Goal: Task Accomplishment & Management: Manage account settings

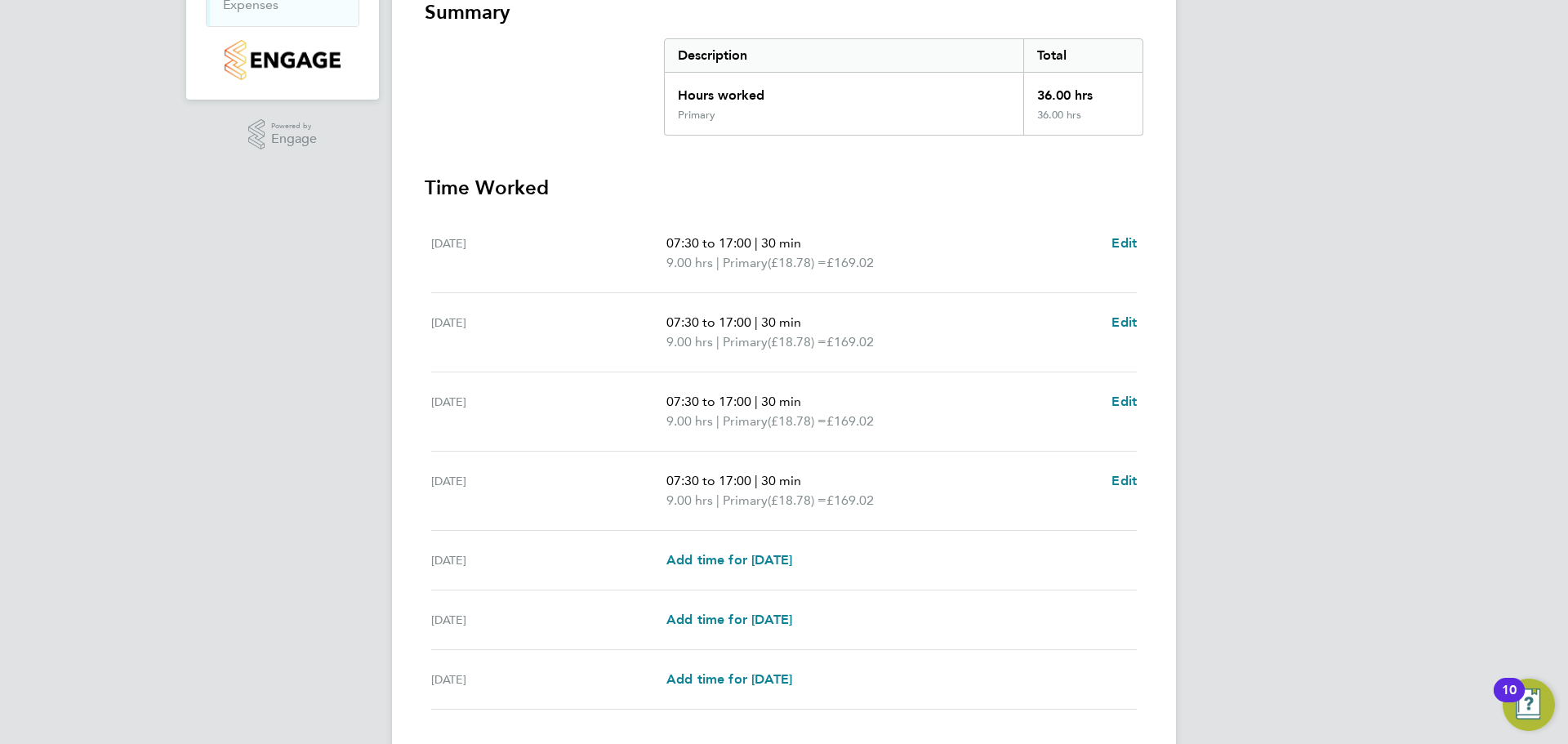
scroll to position [417, 0]
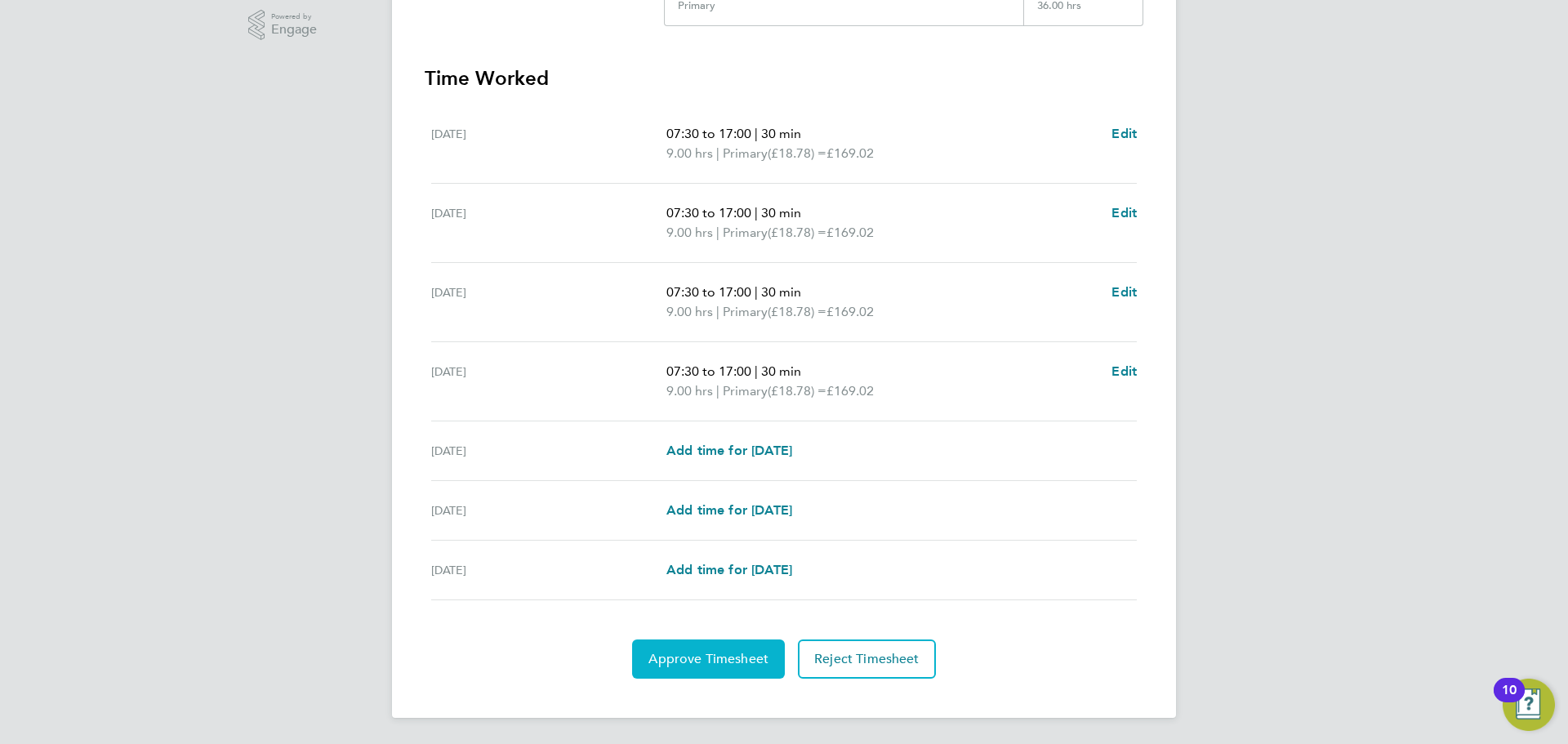
click at [700, 661] on span "Approve Timesheet" at bounding box center [708, 658] width 120 height 16
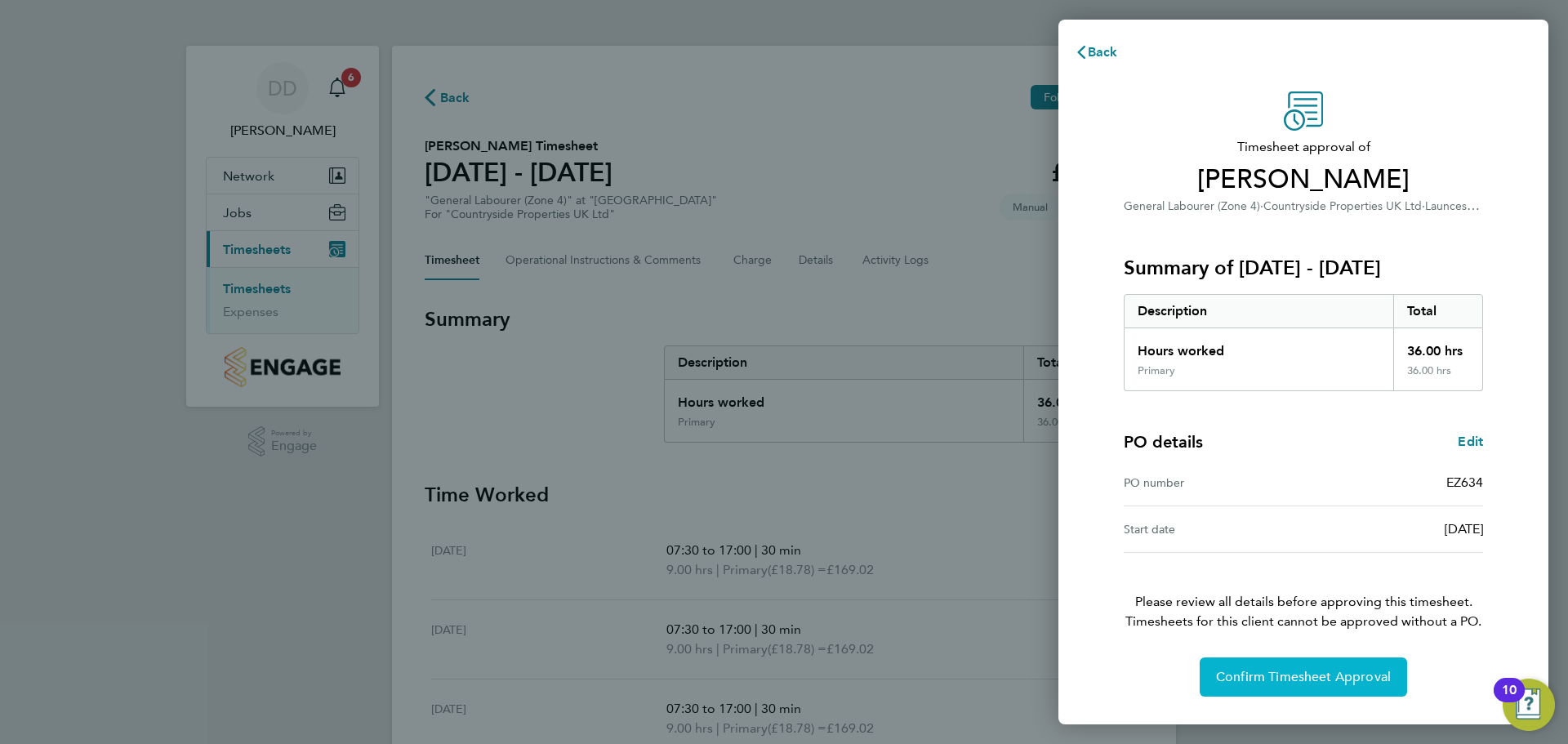
click at [1223, 670] on span "Confirm Timesheet Approval" at bounding box center [1303, 677] width 175 height 16
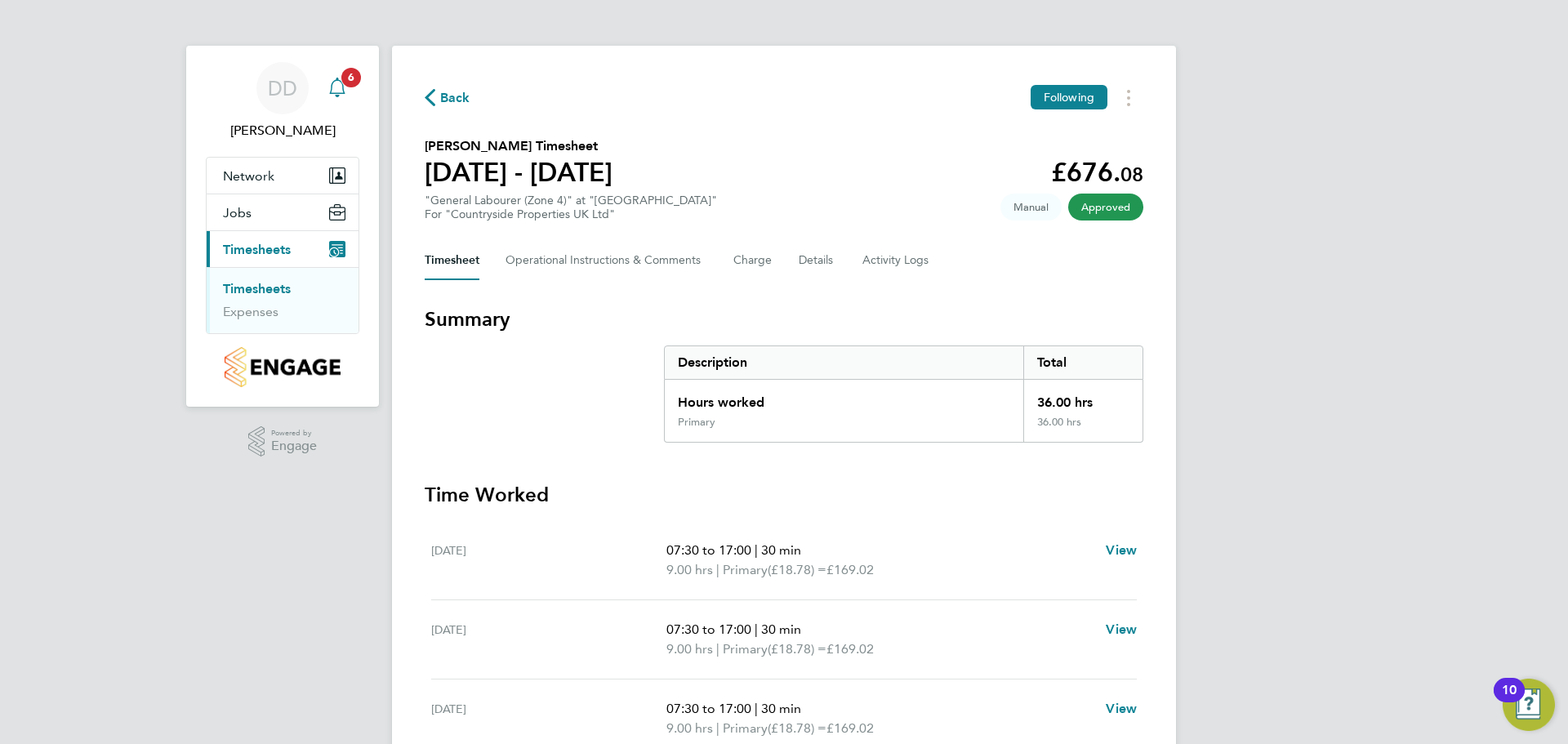
click at [348, 81] on span "6" at bounding box center [351, 77] width 20 height 20
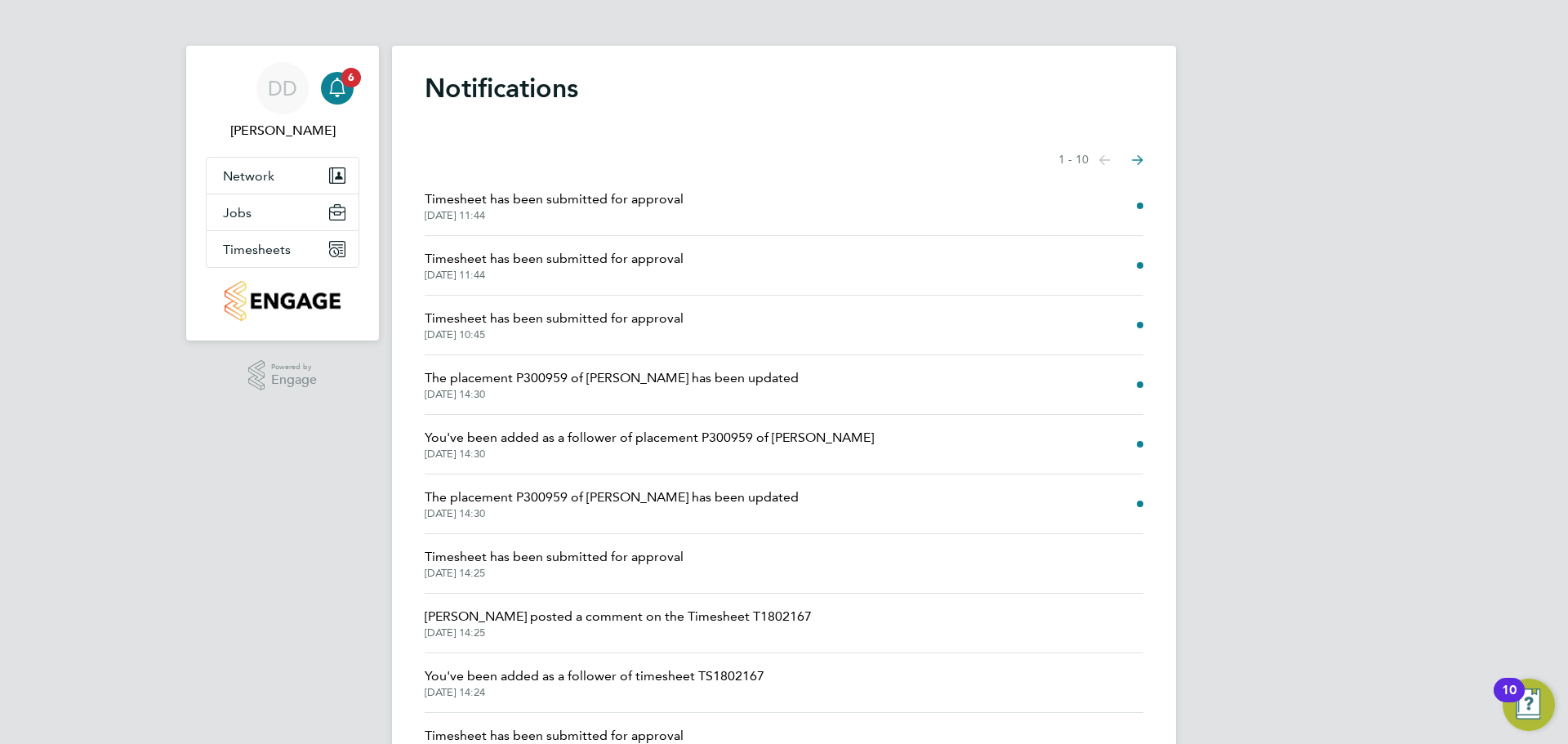
click at [618, 215] on span "[DATE] 11:44" at bounding box center [554, 215] width 259 height 13
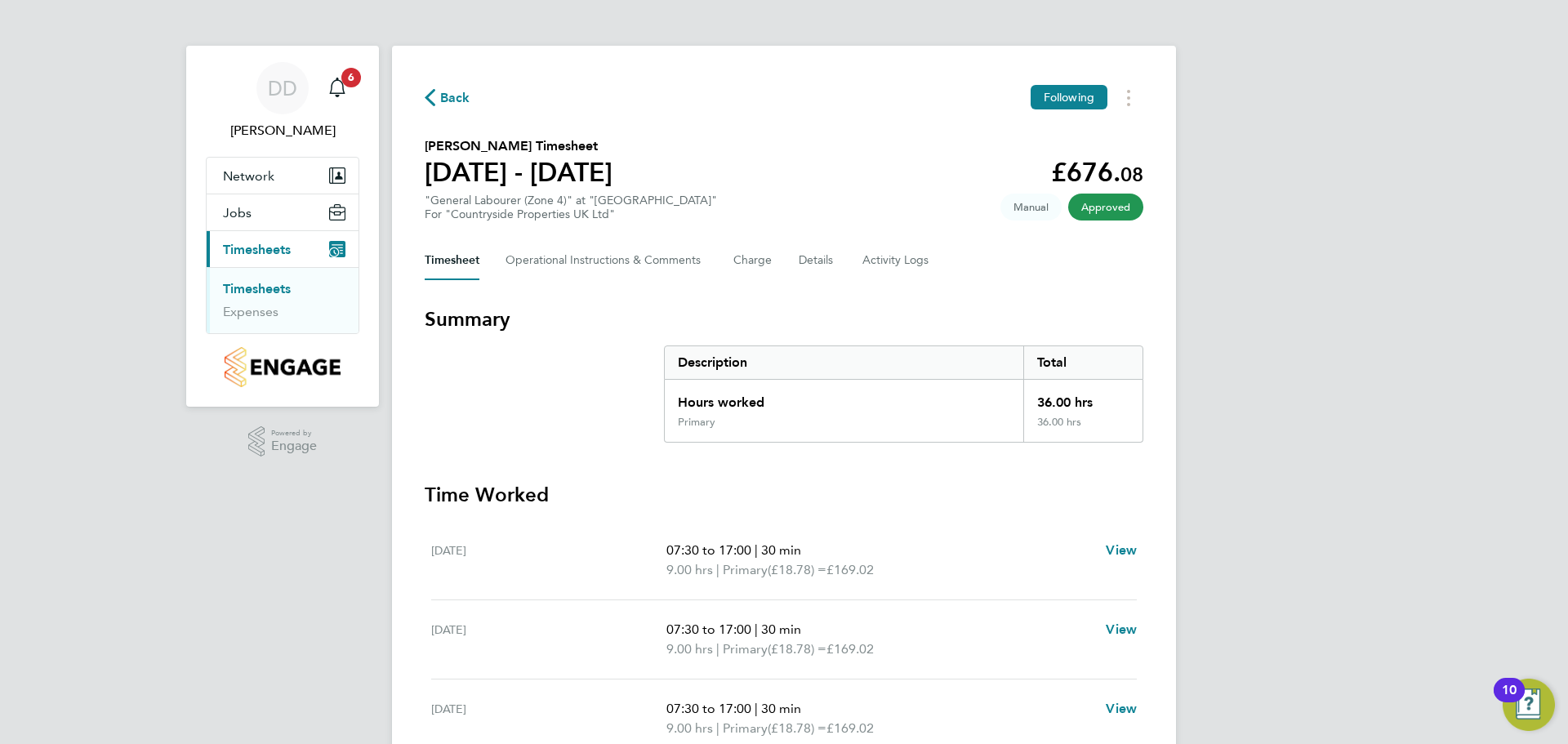
click at [434, 90] on icon "button" at bounding box center [430, 98] width 10 height 17
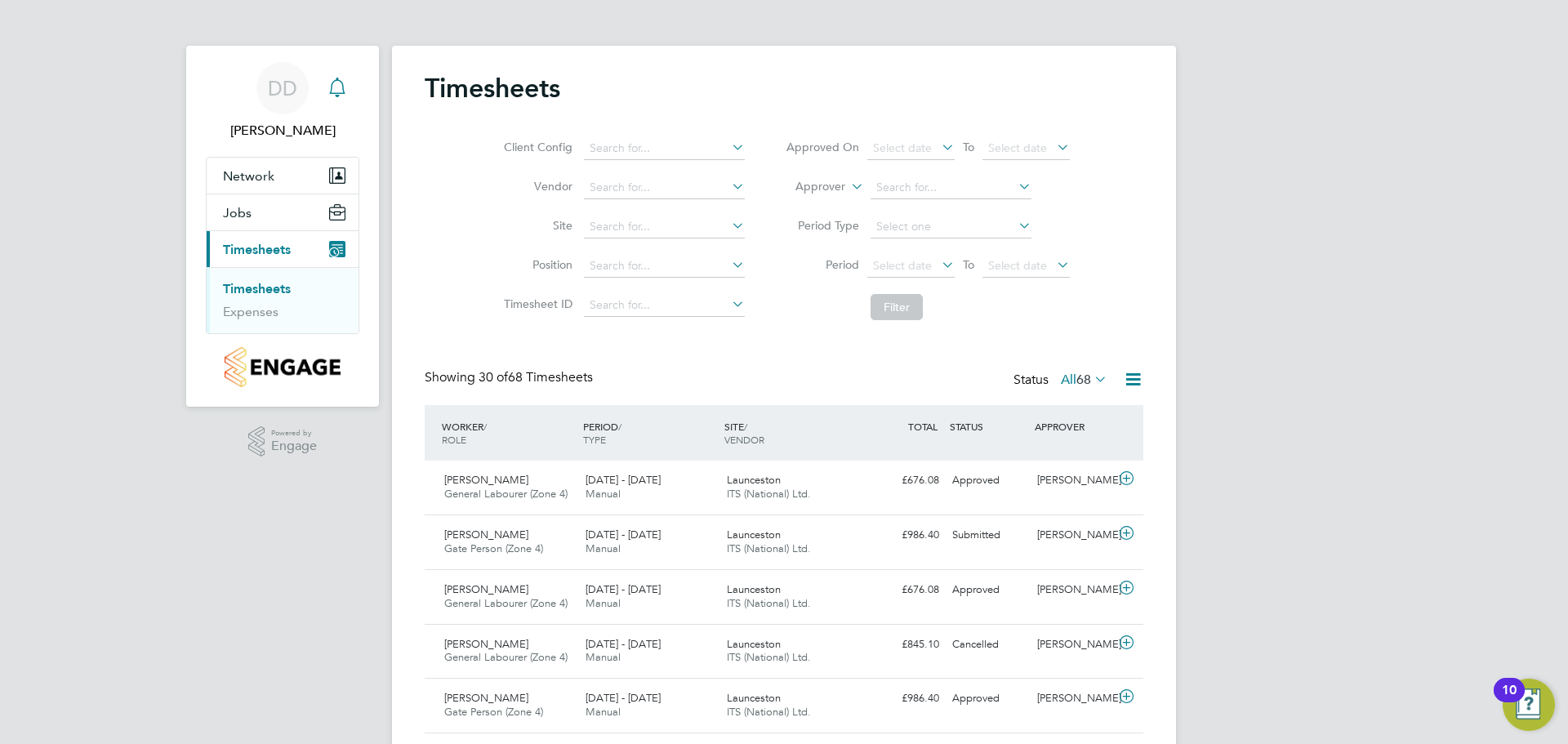
click at [347, 92] on div "Main navigation" at bounding box center [337, 88] width 33 height 33
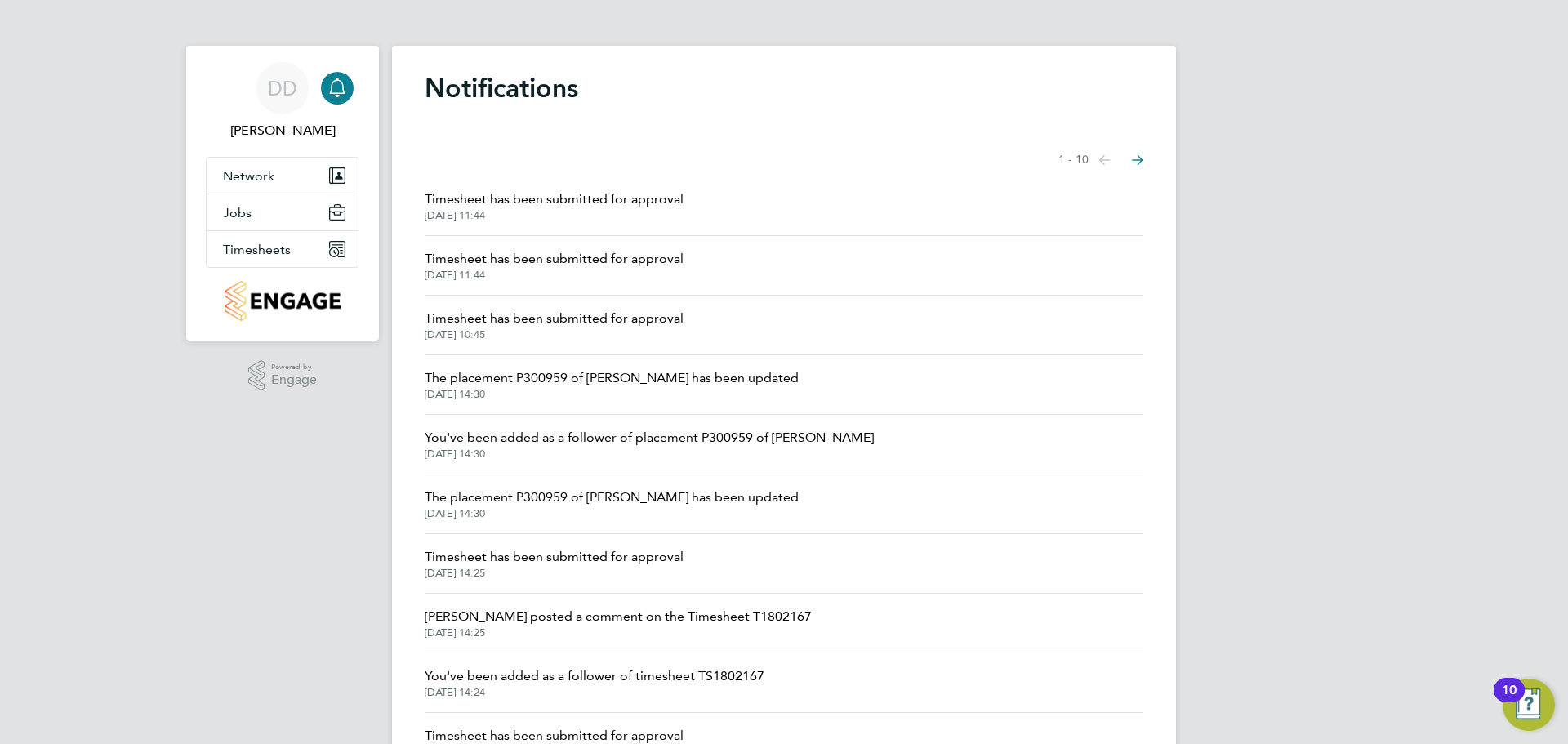
click at [545, 258] on span "Timesheet has been submitted for approval" at bounding box center [554, 258] width 259 height 20
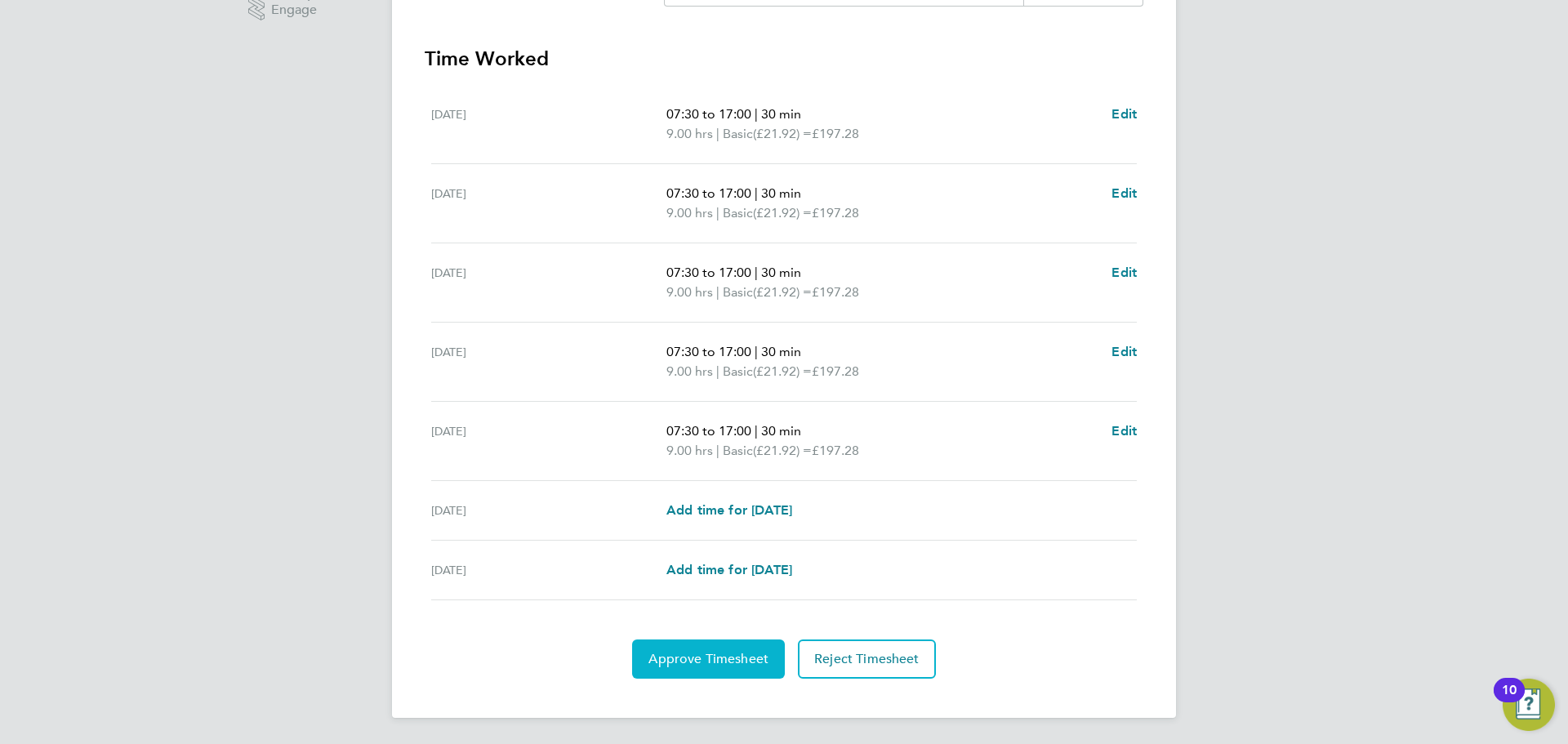
click at [719, 657] on span "Approve Timesheet" at bounding box center [708, 658] width 120 height 16
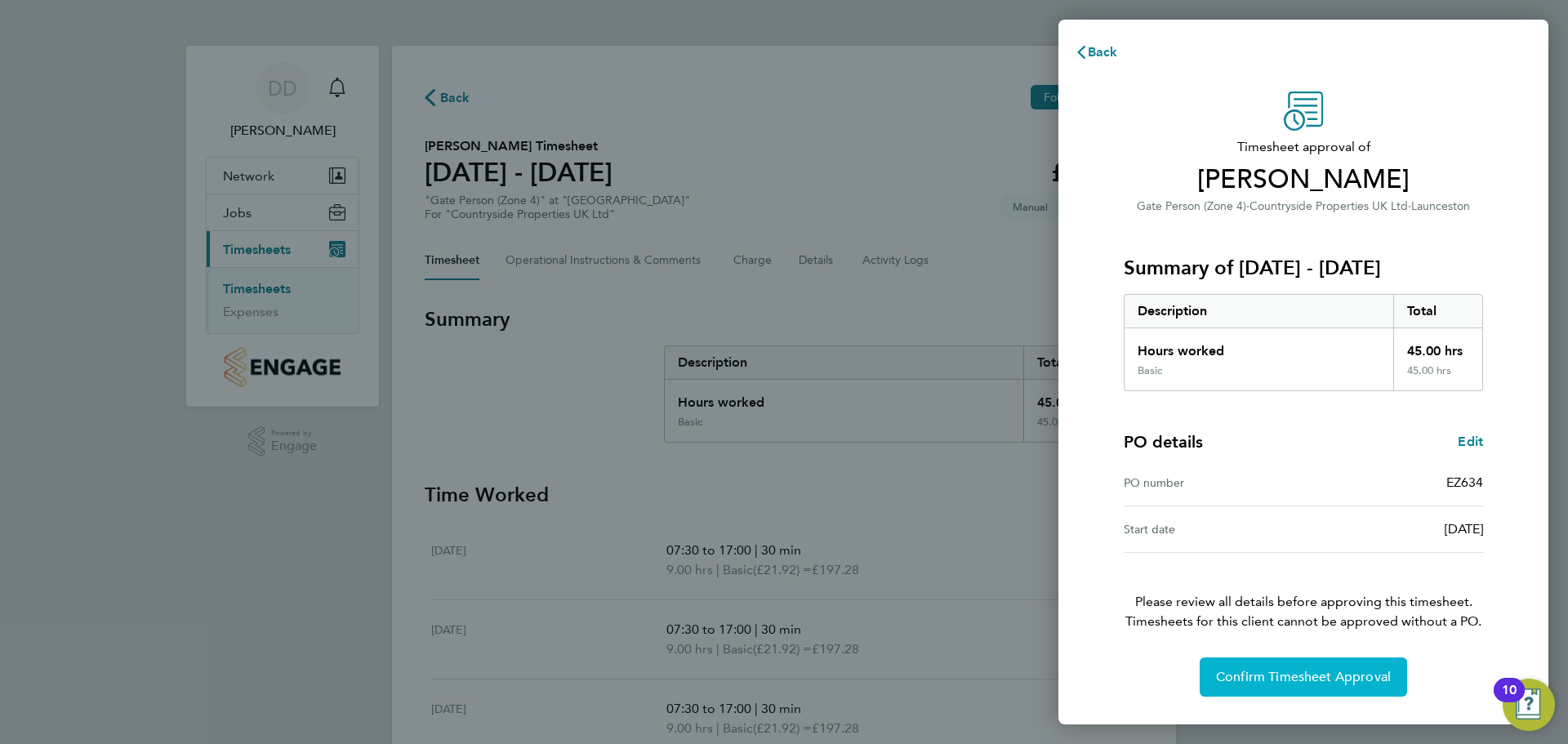
click at [1284, 673] on span "Confirm Timesheet Approval" at bounding box center [1303, 677] width 175 height 16
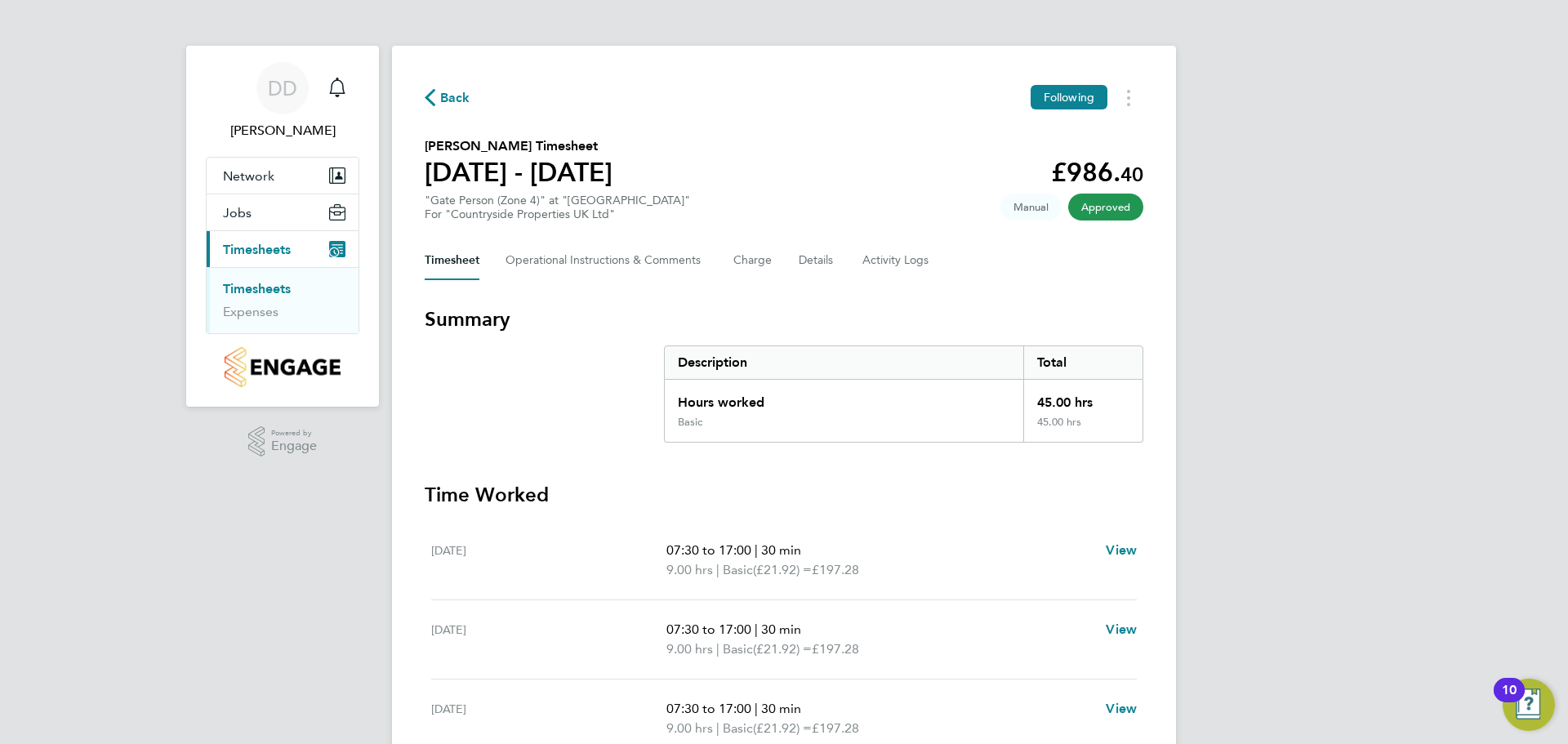
click at [441, 96] on span "Back" at bounding box center [455, 98] width 30 height 20
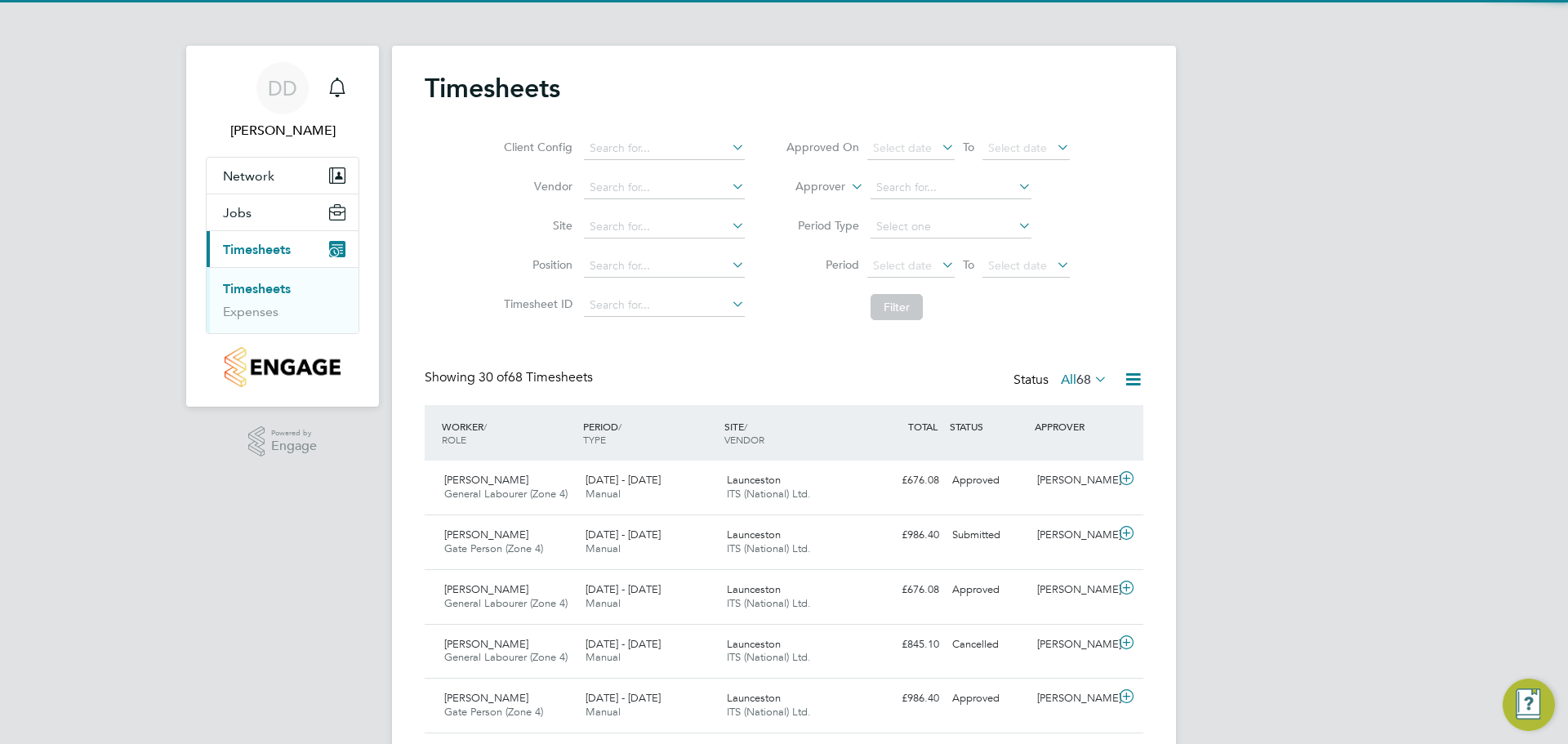
scroll to position [41, 142]
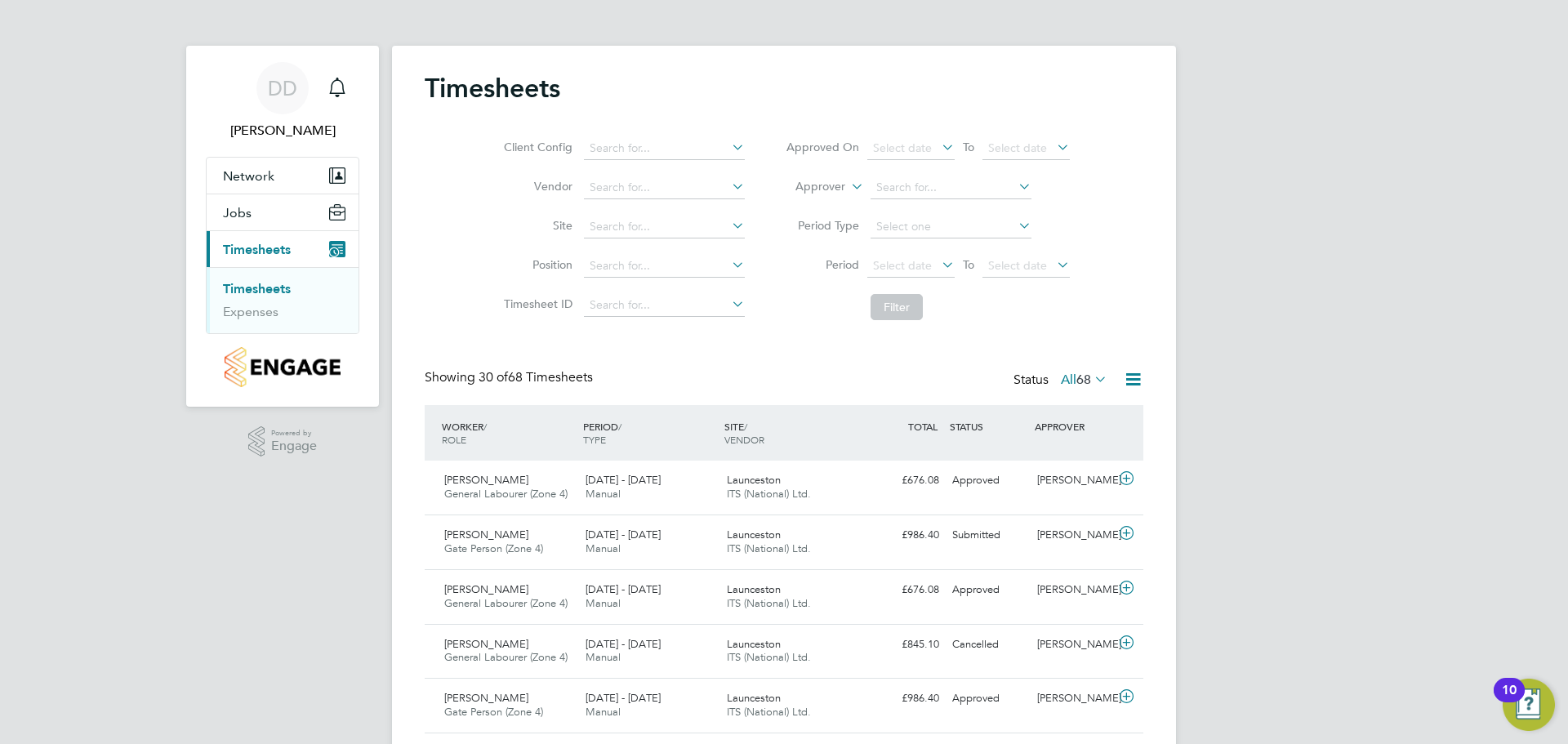
click at [207, 231] on button "Current page: Timesheets" at bounding box center [283, 249] width 152 height 36
